Goal: Task Accomplishment & Management: Use online tool/utility

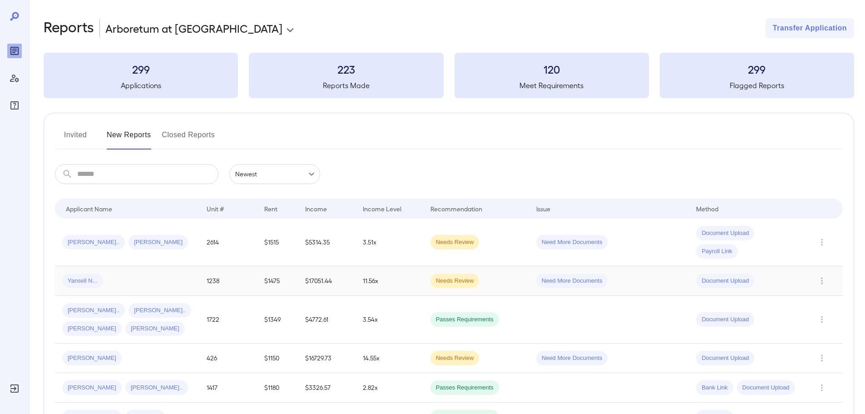
click at [164, 275] on div "Yansell N..." at bounding box center [127, 280] width 130 height 15
click at [108, 272] on td "Yansell N..." at bounding box center [127, 281] width 144 height 30
click at [189, 249] on div "Charlton R... Hannah J..." at bounding box center [127, 242] width 130 height 15
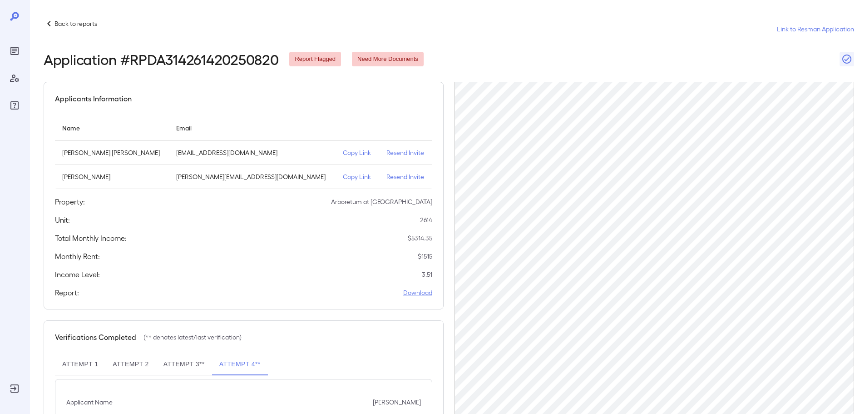
click at [50, 20] on icon at bounding box center [49, 23] width 11 height 11
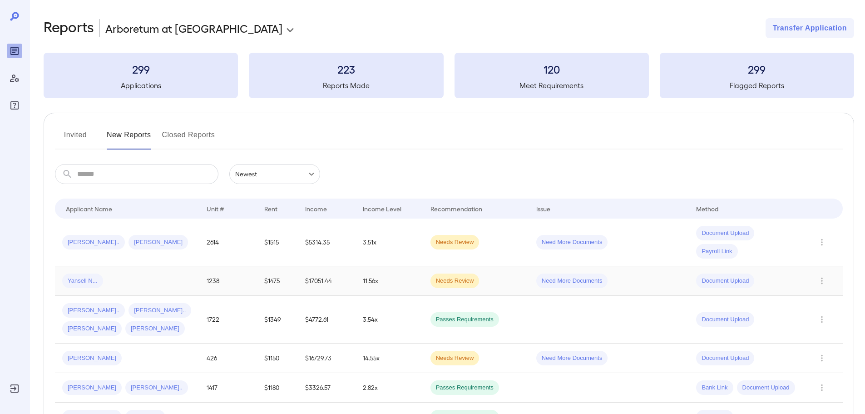
click at [115, 275] on div "Yansell N..." at bounding box center [127, 280] width 130 height 15
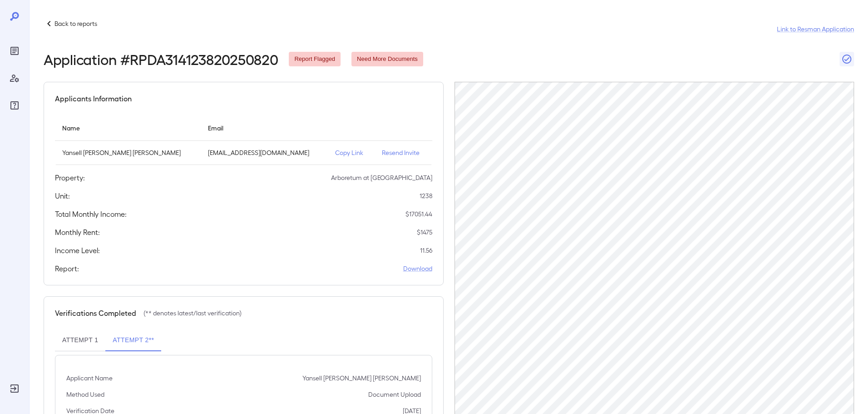
click at [77, 25] on p "Back to reports" at bounding box center [75, 23] width 43 height 9
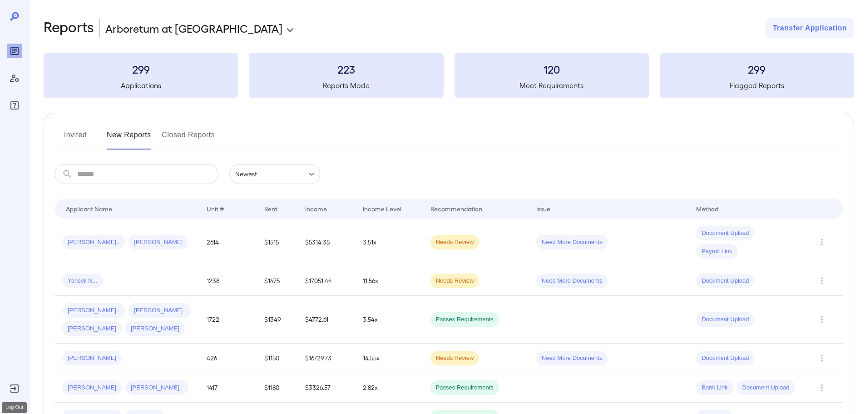
click at [16, 388] on icon "Log Out" at bounding box center [14, 388] width 8 height 8
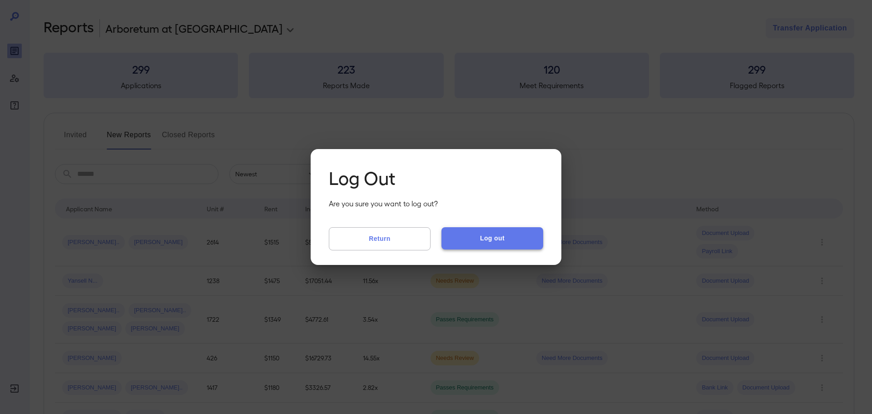
click at [499, 233] on button "Log out" at bounding box center [492, 238] width 102 height 22
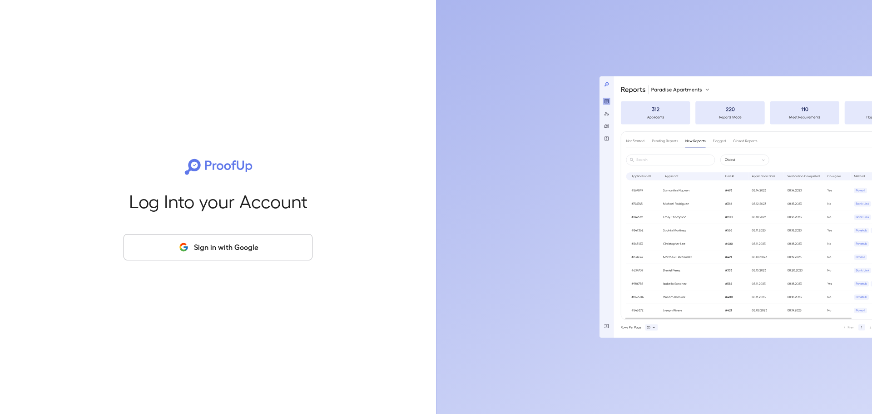
click at [253, 247] on button "Sign in with Google" at bounding box center [218, 247] width 189 height 26
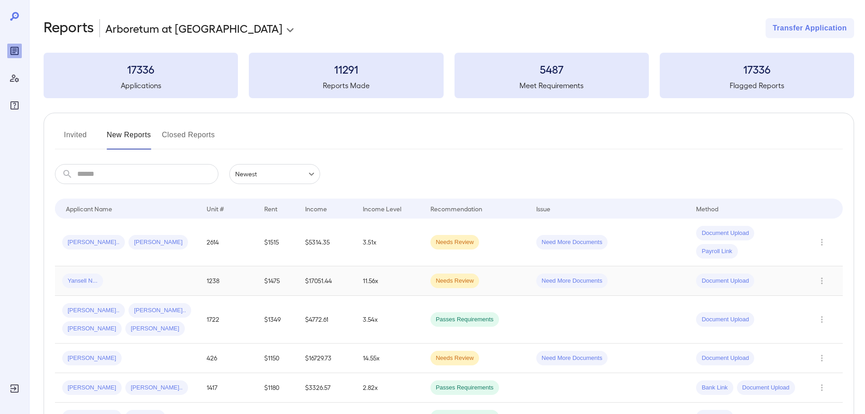
click at [107, 281] on div "Yansell N..." at bounding box center [127, 280] width 130 height 15
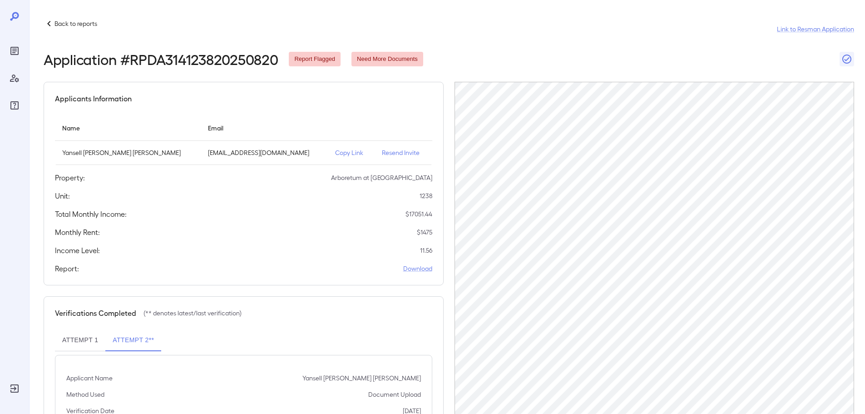
click at [58, 25] on p "Back to reports" at bounding box center [75, 23] width 43 height 9
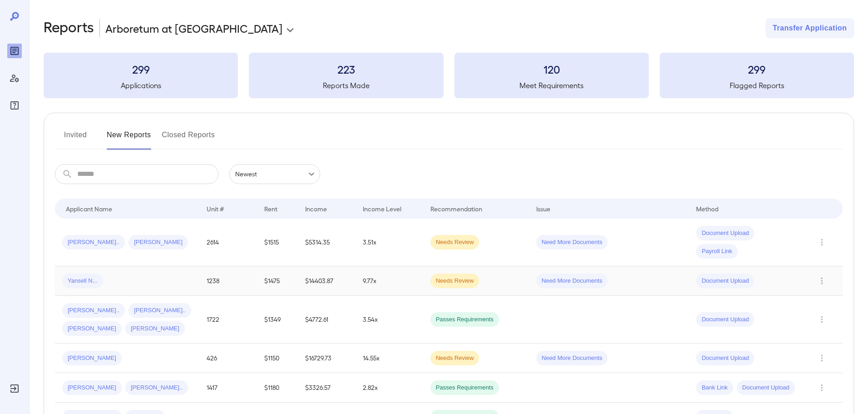
click at [138, 278] on div "Yansell N..." at bounding box center [127, 280] width 130 height 15
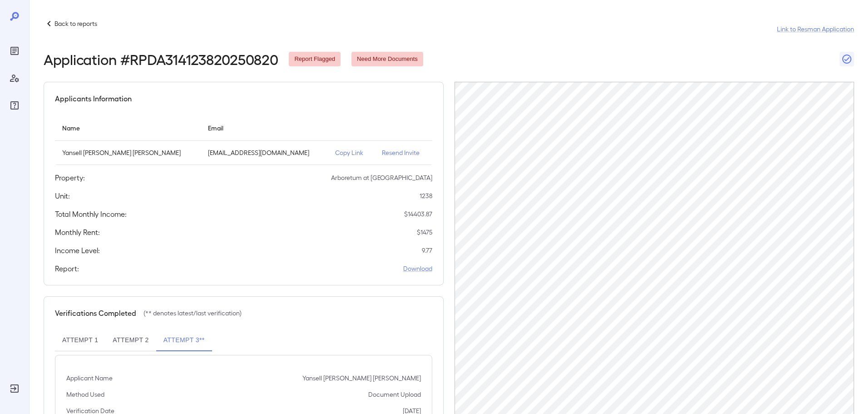
click at [532, 46] on header "Back to reports Link to Resman Application Application # RPDA314123820250820 Re…" at bounding box center [449, 42] width 811 height 49
click at [501, 60] on div "Application # RPDA314123820250820 Report Flagged Need More Documents" at bounding box center [449, 59] width 811 height 16
click at [90, 26] on p "Back to reports" at bounding box center [75, 23] width 43 height 9
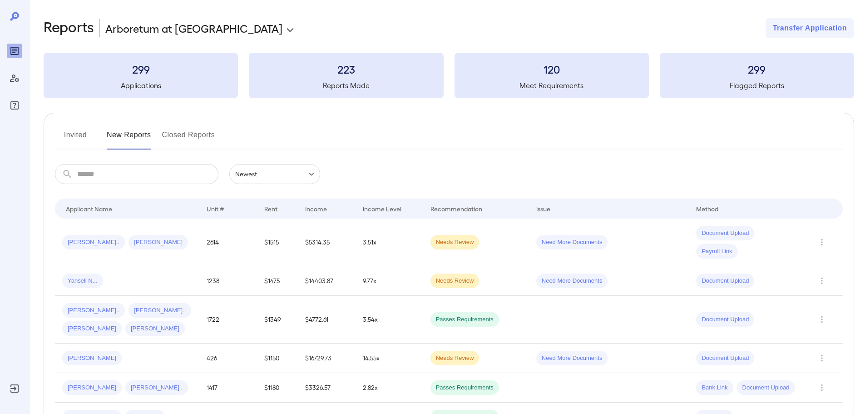
click at [126, 182] on input "text" at bounding box center [147, 174] width 141 height 20
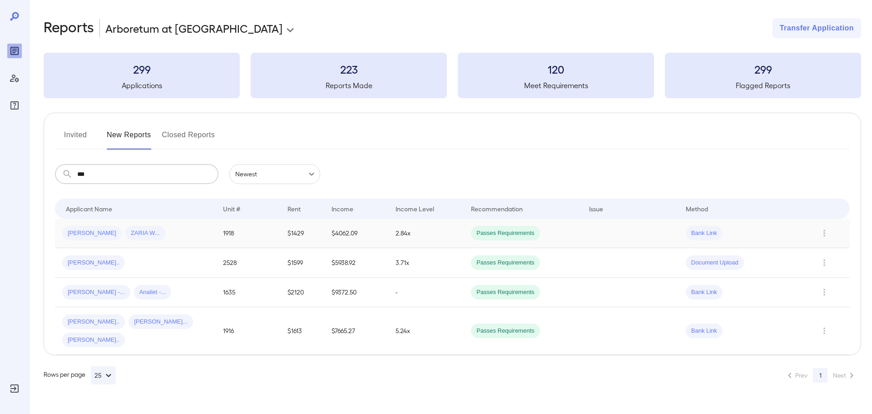
type input "***"
click at [166, 238] on div "Alicia D... ZARIA W..." at bounding box center [135, 233] width 146 height 15
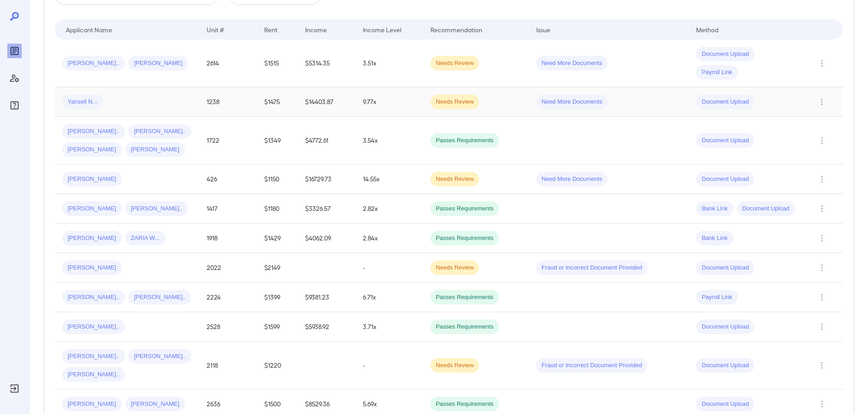
scroll to position [182, 0]
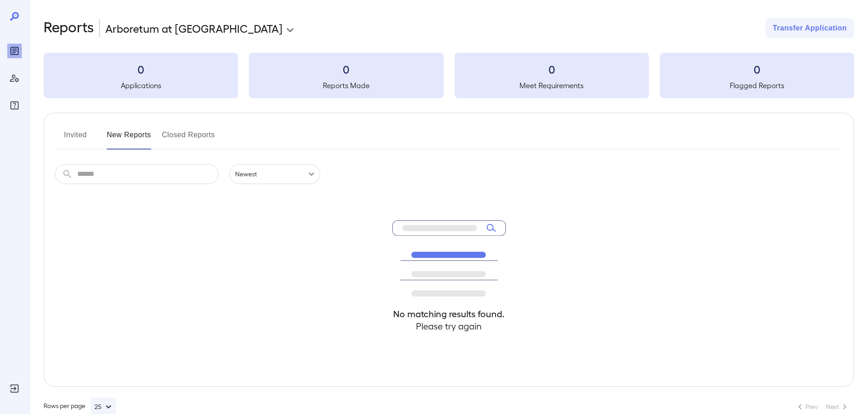
scroll to position [20, 0]
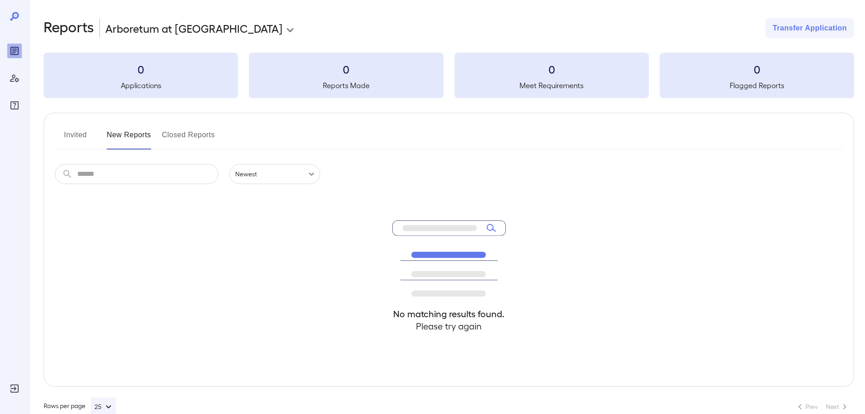
scroll to position [19, 0]
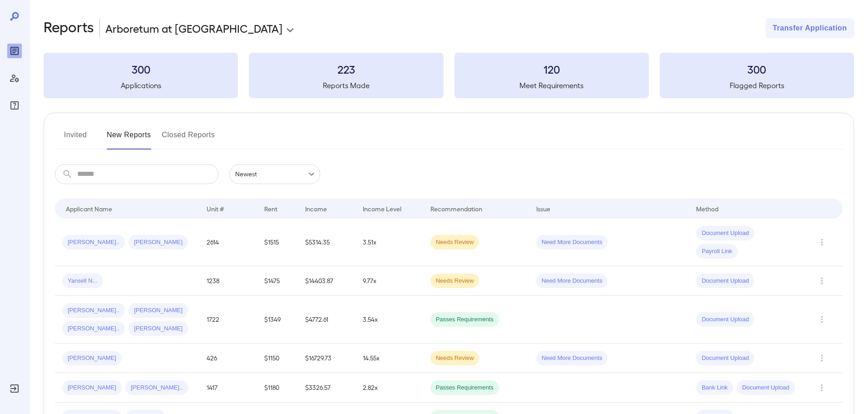
click at [17, 389] on icon "Log Out" at bounding box center [14, 388] width 11 height 11
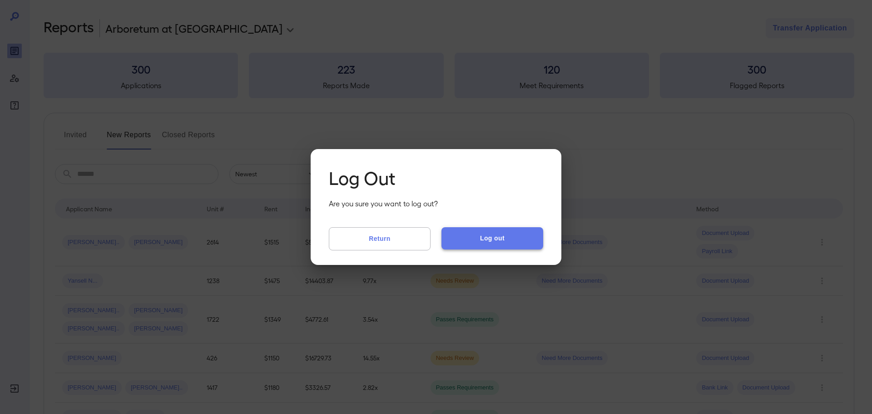
click at [504, 237] on button "Log out" at bounding box center [492, 238] width 102 height 22
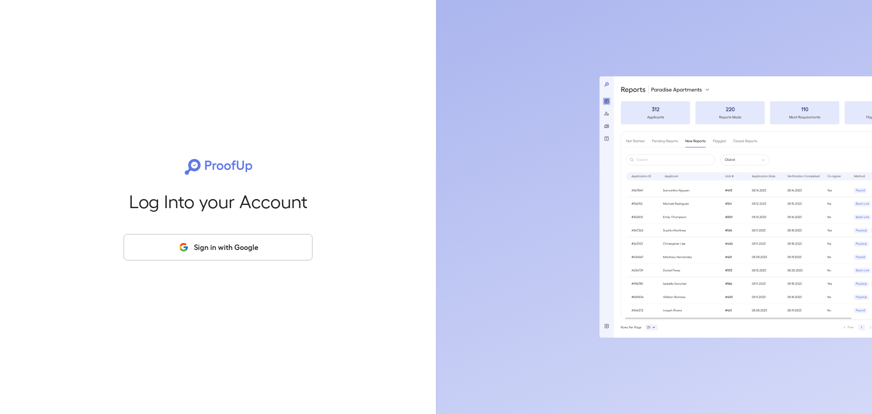
click at [241, 250] on button "Sign in with Google" at bounding box center [218, 247] width 189 height 26
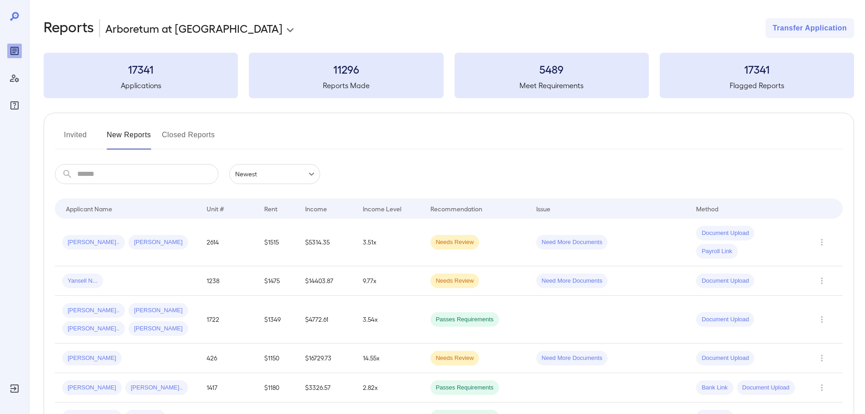
click at [130, 176] on input "text" at bounding box center [147, 174] width 141 height 20
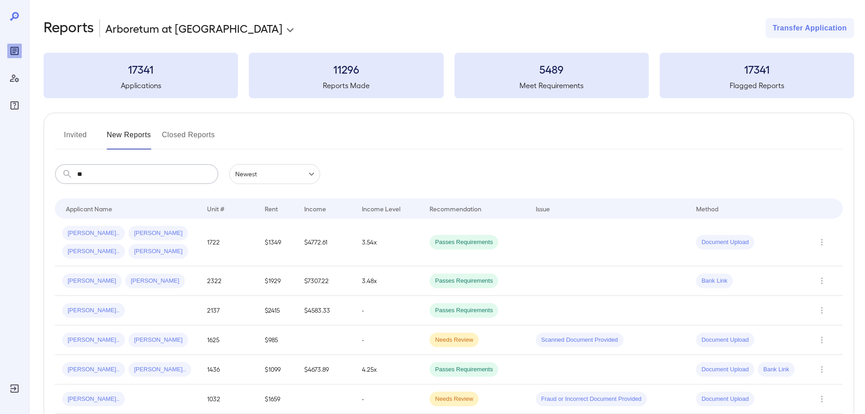
type input "**"
click at [82, 135] on button "Invited" at bounding box center [75, 139] width 41 height 22
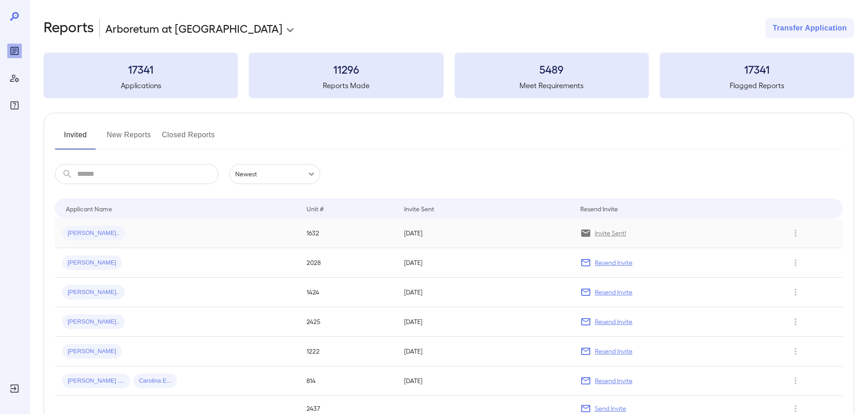
click at [182, 230] on div "[PERSON_NAME].." at bounding box center [177, 233] width 230 height 15
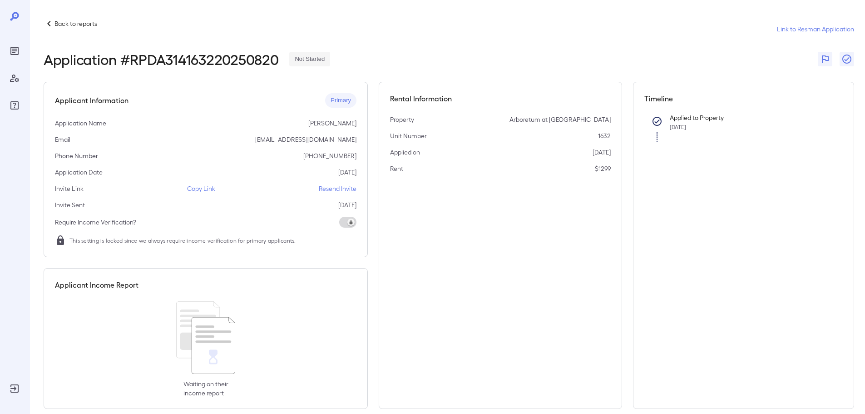
click at [412, 53] on div "Application # RPDA314163220250820 Not Started" at bounding box center [449, 59] width 811 height 16
click at [61, 25] on p "Back to reports" at bounding box center [75, 23] width 43 height 9
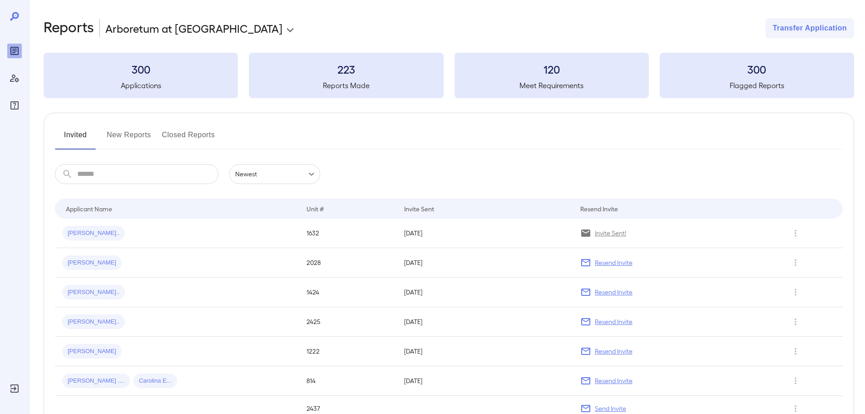
click at [136, 136] on button "New Reports" at bounding box center [129, 139] width 45 height 22
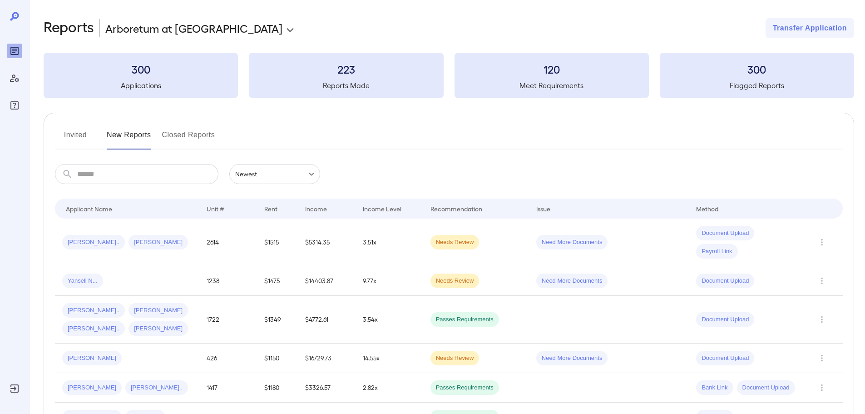
click at [79, 133] on button "Invited" at bounding box center [75, 139] width 41 height 22
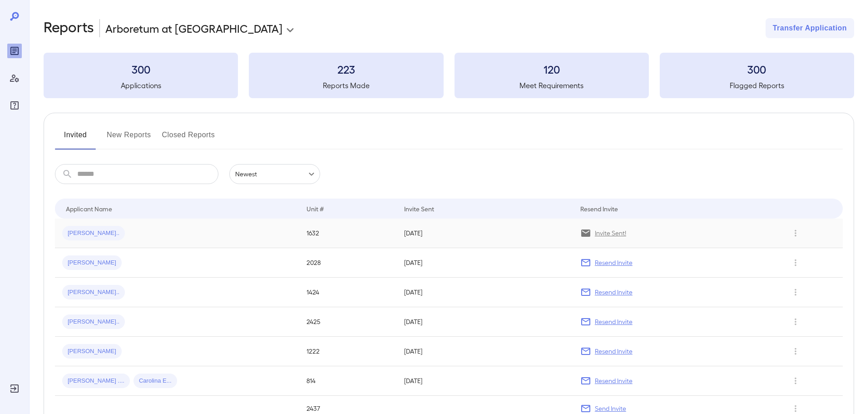
click at [79, 231] on span "[PERSON_NAME].." at bounding box center [93, 233] width 63 height 9
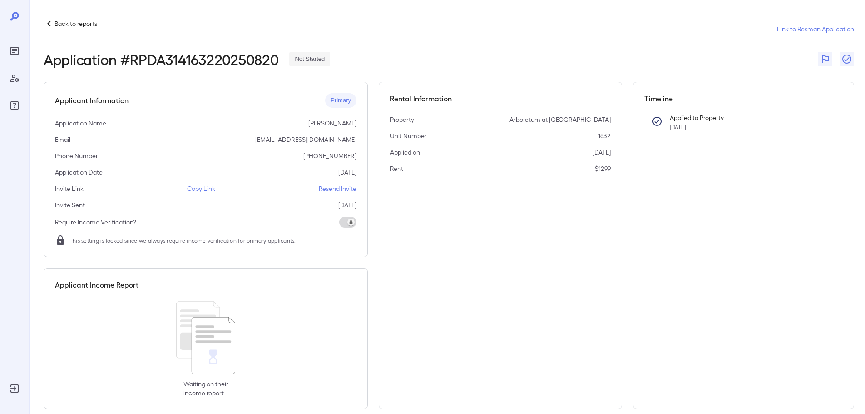
drag, startPoint x: 271, startPoint y: 231, endPoint x: 322, endPoint y: 232, distance: 51.3
click at [322, 232] on div "Back to reports Link to Resman Application Application # RPDA314163220250820 No…" at bounding box center [432, 207] width 865 height 414
click at [203, 189] on p "Copy Link" at bounding box center [201, 188] width 28 height 9
click at [197, 189] on p "Copy Link" at bounding box center [201, 188] width 28 height 9
click at [199, 186] on p "Copy Link" at bounding box center [201, 188] width 28 height 9
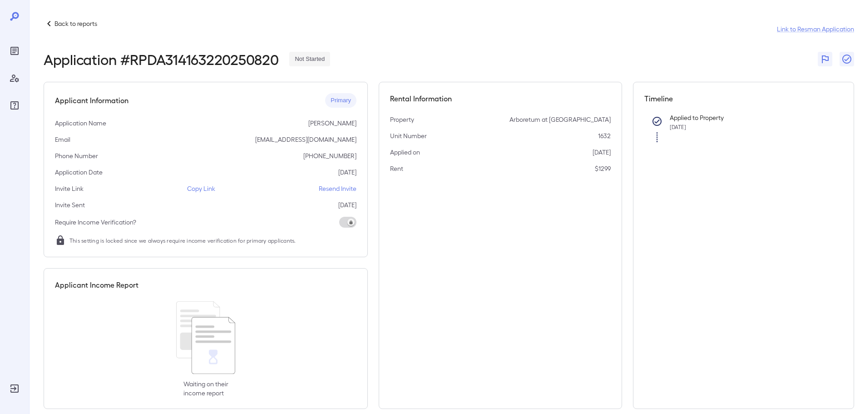
click at [206, 188] on p "Copy Link" at bounding box center [201, 188] width 28 height 9
click at [11, 53] on icon "Reports" at bounding box center [14, 51] width 8 height 8
